Goal: Information Seeking & Learning: Check status

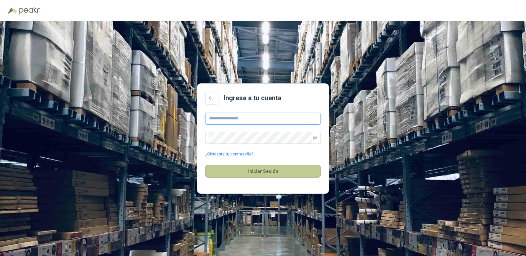
type input "**********"
click at [265, 171] on button "Iniciar Sesión" at bounding box center [263, 171] width 116 height 13
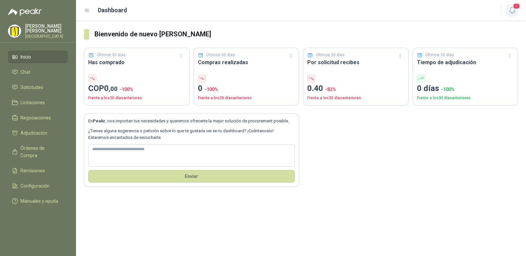
click at [515, 7] on span "4" at bounding box center [516, 6] width 7 height 6
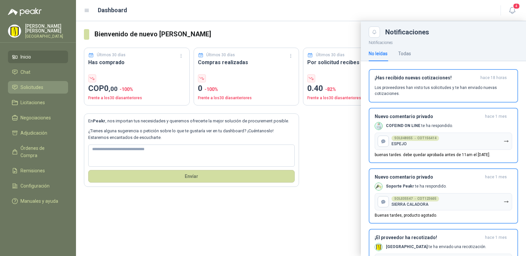
click at [35, 91] on span "Solicitudes" at bounding box center [31, 87] width 23 height 7
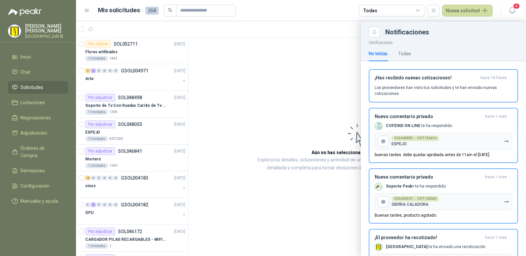
click at [256, 80] on div at bounding box center [301, 138] width 450 height 235
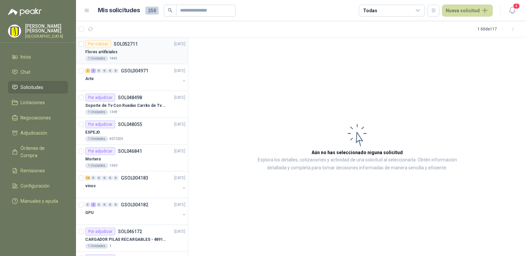
click at [124, 46] on p "SOL052711" at bounding box center [126, 44] width 24 height 5
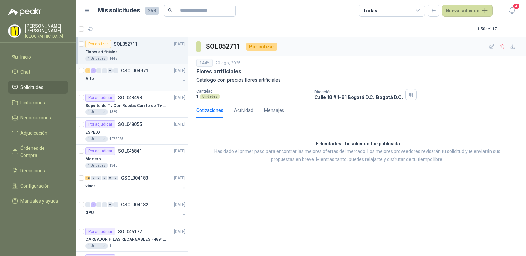
click at [107, 80] on div "Arte" at bounding box center [132, 79] width 95 height 8
